Goal: Information Seeking & Learning: Get advice/opinions

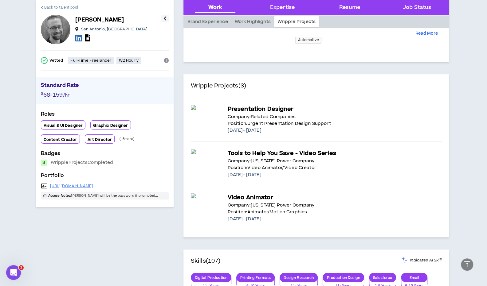
click at [59, 7] on span "Back to talent pool" at bounding box center [61, 8] width 34 height 6
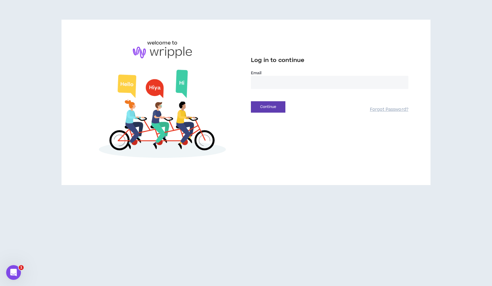
click at [273, 87] on input "email" at bounding box center [329, 82] width 157 height 13
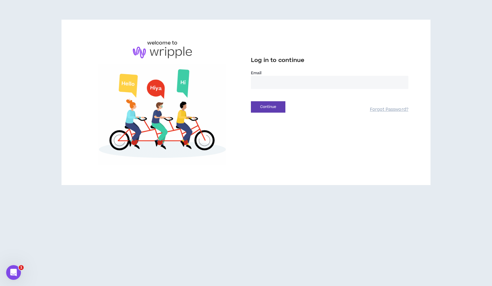
type input "**********"
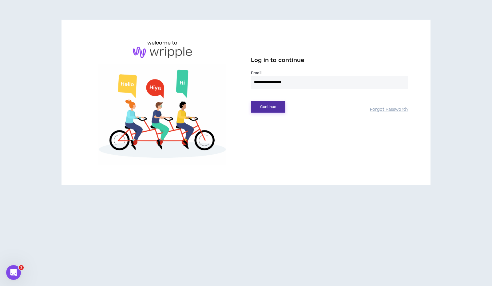
click at [263, 107] on button "Continue" at bounding box center [268, 106] width 34 height 11
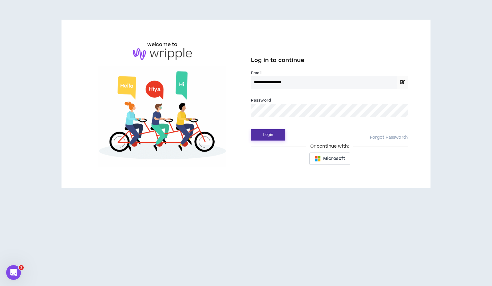
click at [274, 136] on button "Login" at bounding box center [268, 134] width 34 height 11
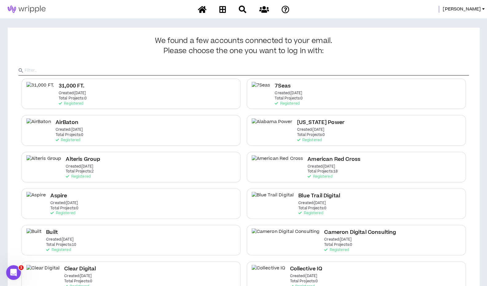
click at [163, 72] on input "text" at bounding box center [247, 70] width 444 height 9
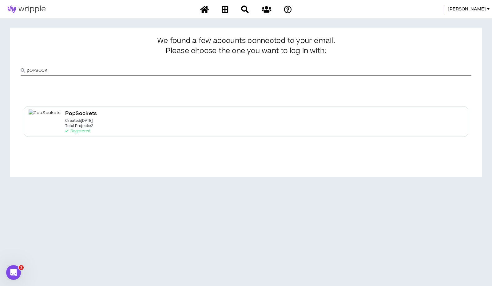
type input "pOPSOCK"
click at [156, 126] on div "PopSockets Created: [DATE] Total Projects: 2 Registered" at bounding box center [246, 121] width 444 height 30
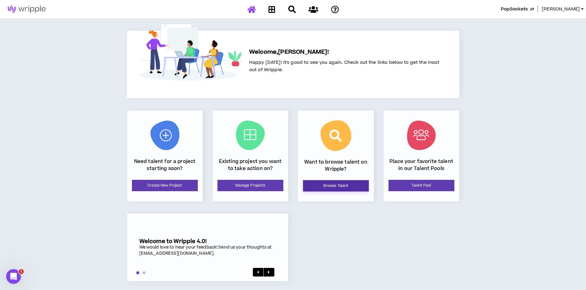
click at [330, 185] on link "Browse Talent" at bounding box center [336, 185] width 66 height 11
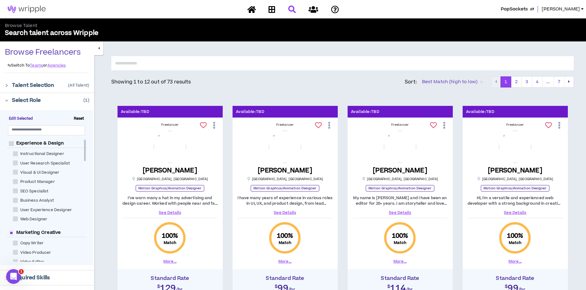
click at [79, 117] on span "Reset" at bounding box center [78, 119] width 15 height 6
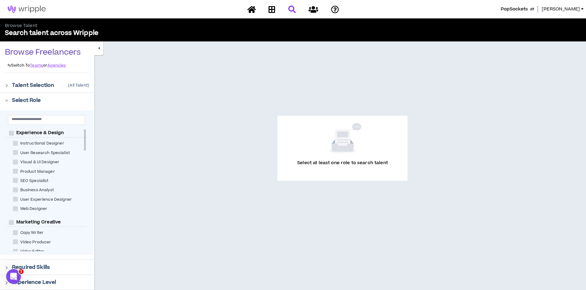
click at [86, 142] on div "Instructional Designer" at bounding box center [49, 143] width 86 height 9
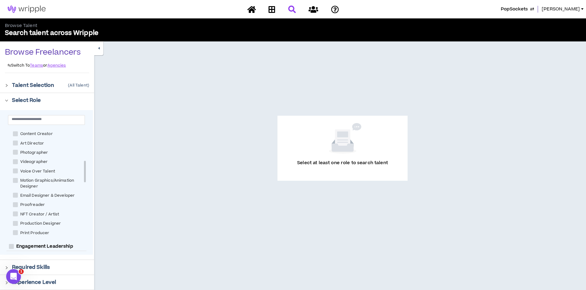
scroll to position [159, 0]
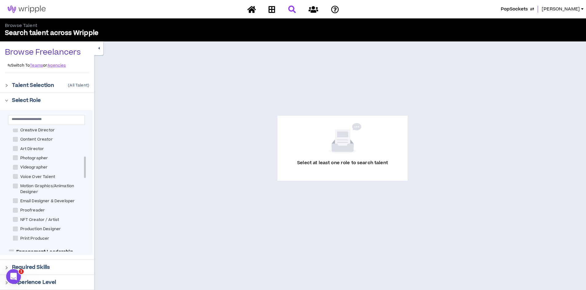
drag, startPoint x: 85, startPoint y: 142, endPoint x: 81, endPoint y: 170, distance: 27.7
click at [81, 170] on div "Experience & Design Instructional Designer User Research Specialist Visual & UI…" at bounding box center [46, 190] width 80 height 123
click at [14, 189] on label "Motion Graphics/Animation Designer" at bounding box center [52, 189] width 78 height 13
checkbox Designer "****"
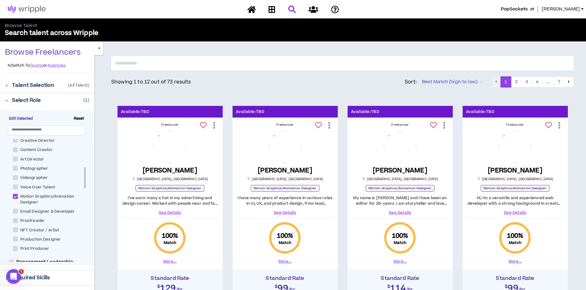
click at [6, 100] on icon "right" at bounding box center [6, 100] width 3 height 3
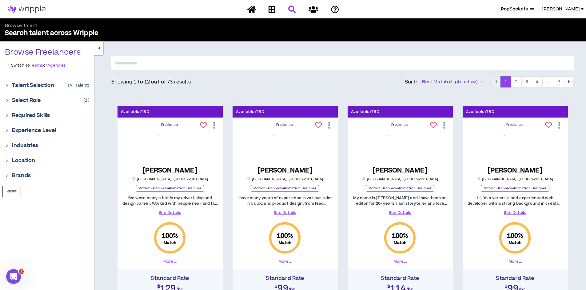
click at [7, 118] on div at bounding box center [8, 115] width 7 height 7
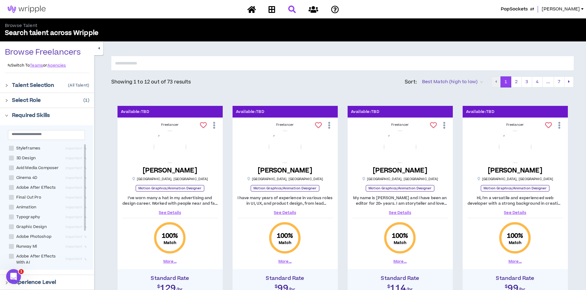
click at [11, 160] on span at bounding box center [11, 158] width 5 height 5
checkbox Design "****"
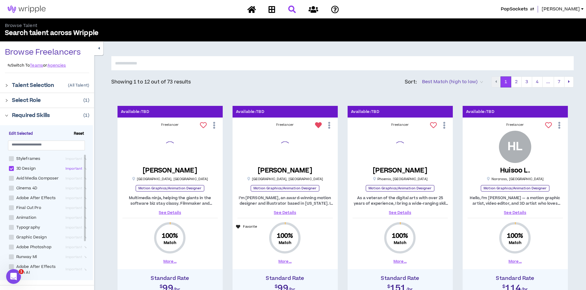
click at [73, 170] on span "Important" at bounding box center [76, 169] width 23 height 7
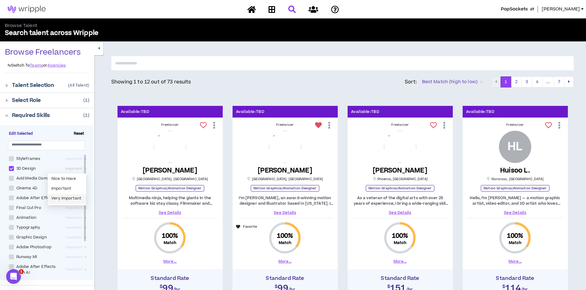
click at [71, 197] on div "Very Important" at bounding box center [66, 199] width 31 height 7
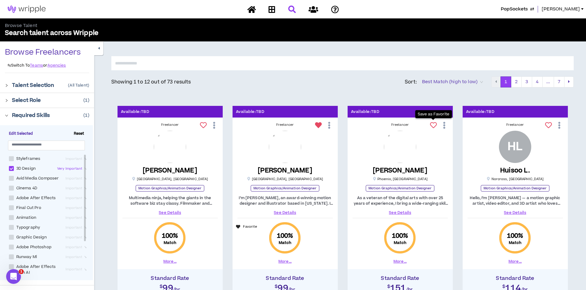
click at [434, 127] on icon at bounding box center [433, 125] width 7 height 7
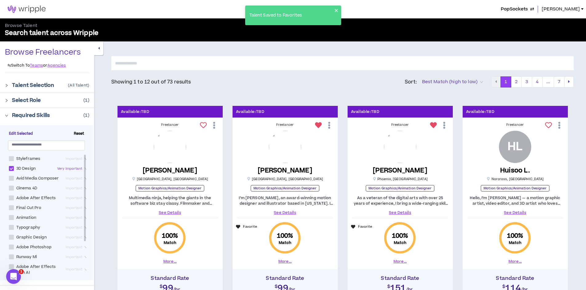
click at [396, 212] on link "See Details" at bounding box center [399, 213] width 95 height 6
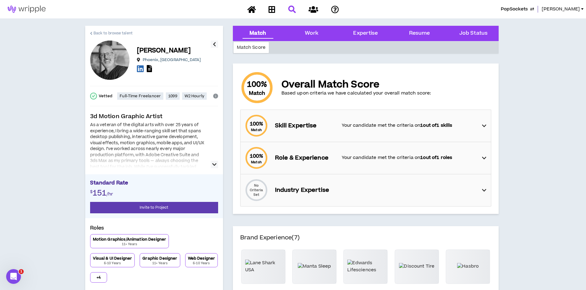
click at [115, 33] on span "Back to browse talent" at bounding box center [112, 33] width 39 height 6
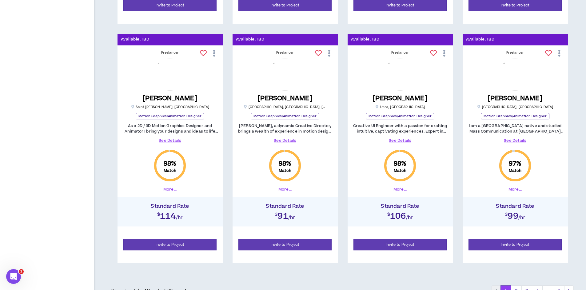
scroll to position [578, 0]
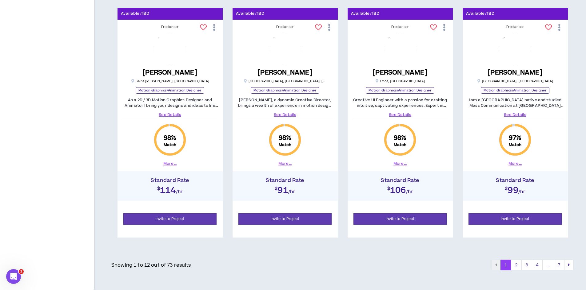
click at [487, 265] on button "2" at bounding box center [516, 265] width 11 height 11
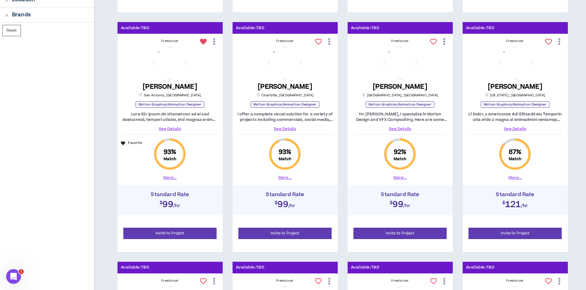
scroll to position [320, 0]
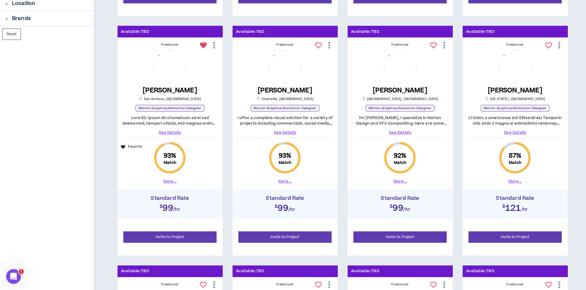
click at [283, 135] on link "See Details" at bounding box center [284, 133] width 95 height 6
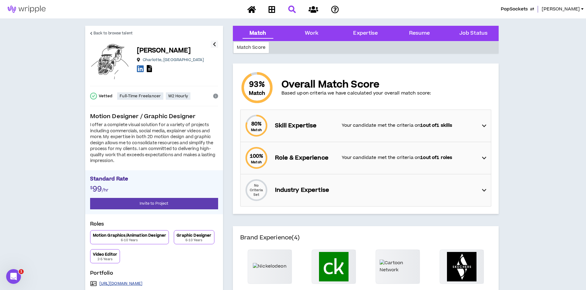
click at [129, 285] on link "[URL][DOMAIN_NAME]" at bounding box center [120, 284] width 43 height 5
click at [116, 34] on span "Back to browse talent" at bounding box center [112, 33] width 39 height 6
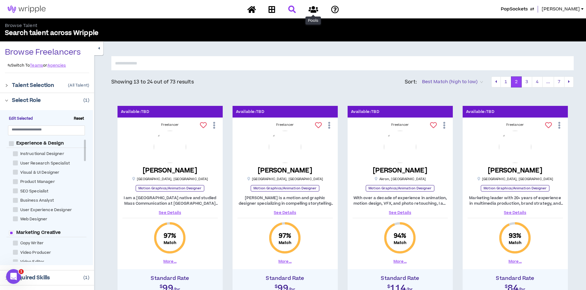
click at [314, 12] on icon at bounding box center [313, 10] width 10 height 8
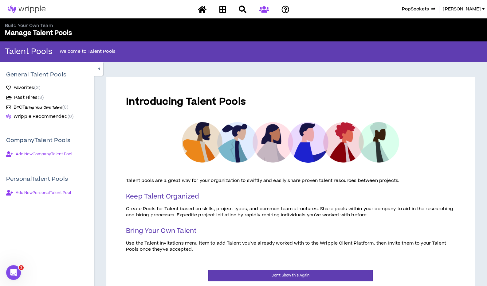
click at [27, 84] on link "Favorites ( 3 )" at bounding box center [23, 87] width 34 height 7
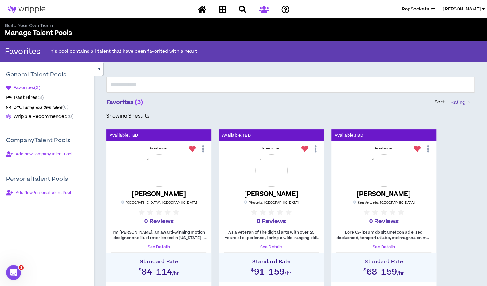
click at [269, 246] on link "See Details" at bounding box center [271, 248] width 95 height 6
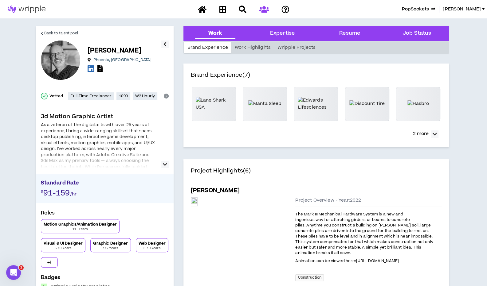
click at [429, 133] on button "2 more" at bounding box center [426, 134] width 32 height 11
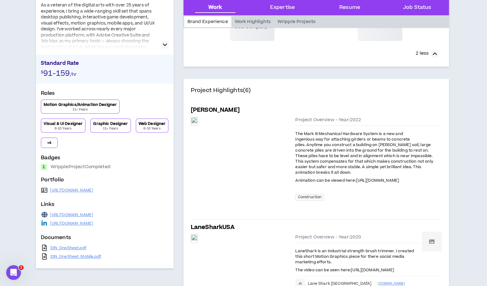
scroll to position [121, 0]
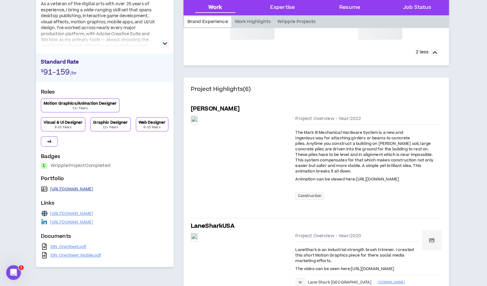
click at [82, 187] on link "[URL][DOMAIN_NAME]" at bounding box center [71, 189] width 43 height 5
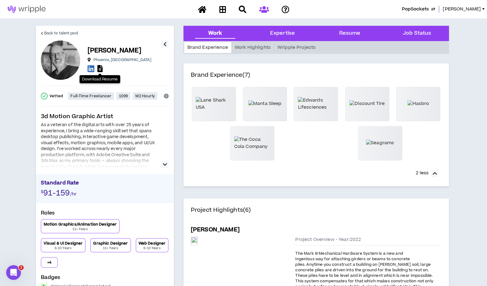
click at [101, 71] on icon at bounding box center [99, 68] width 5 height 7
click at [68, 33] on span "Back to talent pool" at bounding box center [61, 33] width 34 height 6
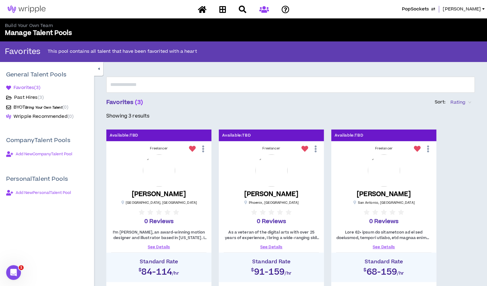
click at [316, 151] on icon at bounding box center [316, 149] width 6 height 11
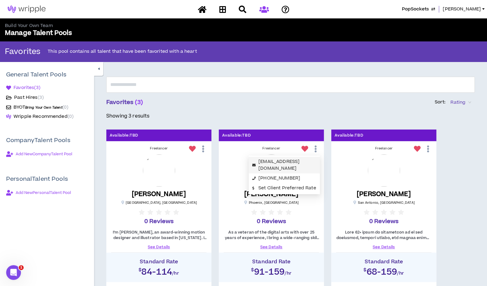
click at [297, 163] on link "[EMAIL_ADDRESS][DOMAIN_NAME]" at bounding box center [278, 165] width 41 height 13
